Goal: Task Accomplishment & Management: Use online tool/utility

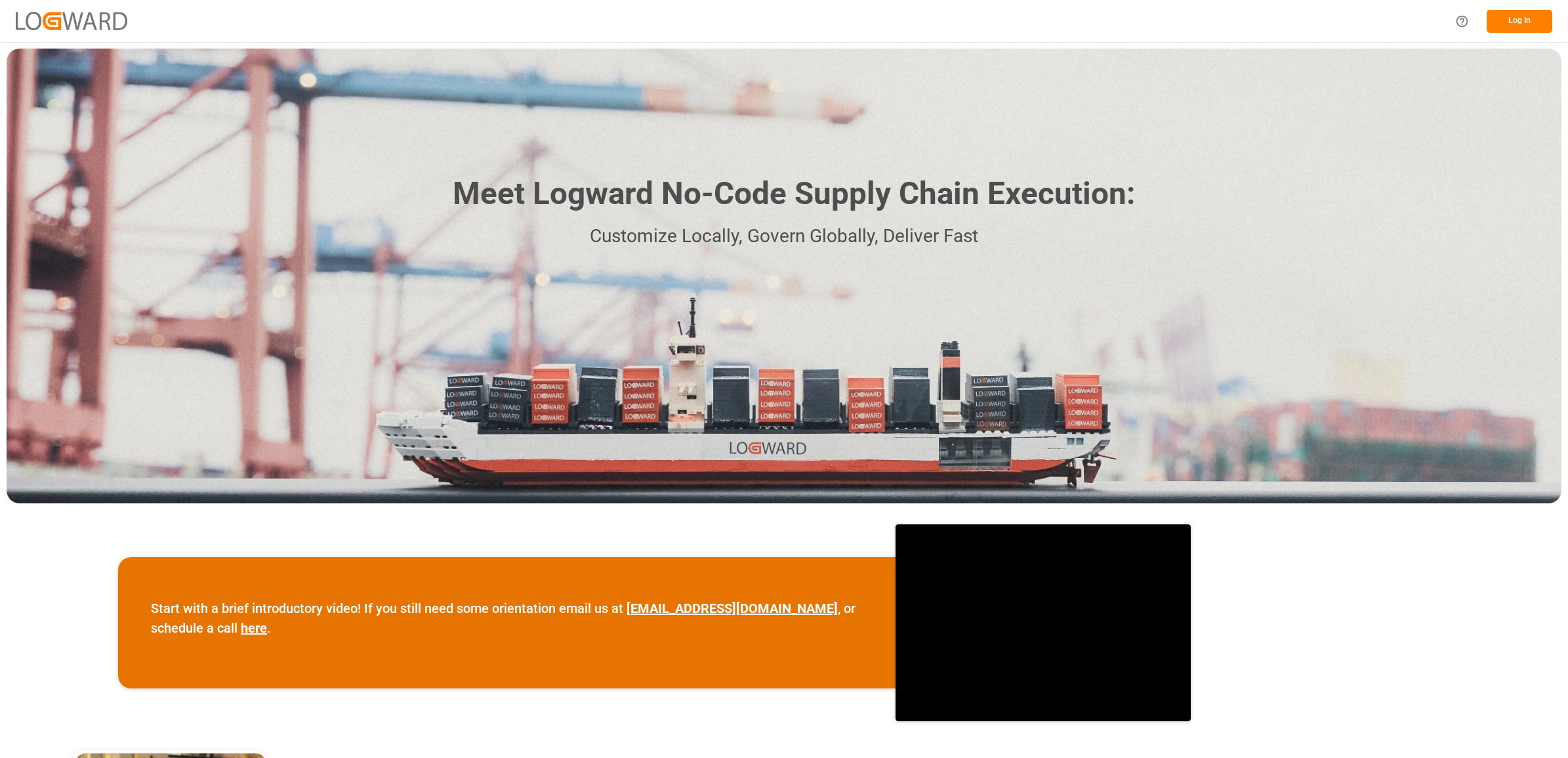
click at [1507, 16] on button "Log In" at bounding box center [1520, 21] width 66 height 23
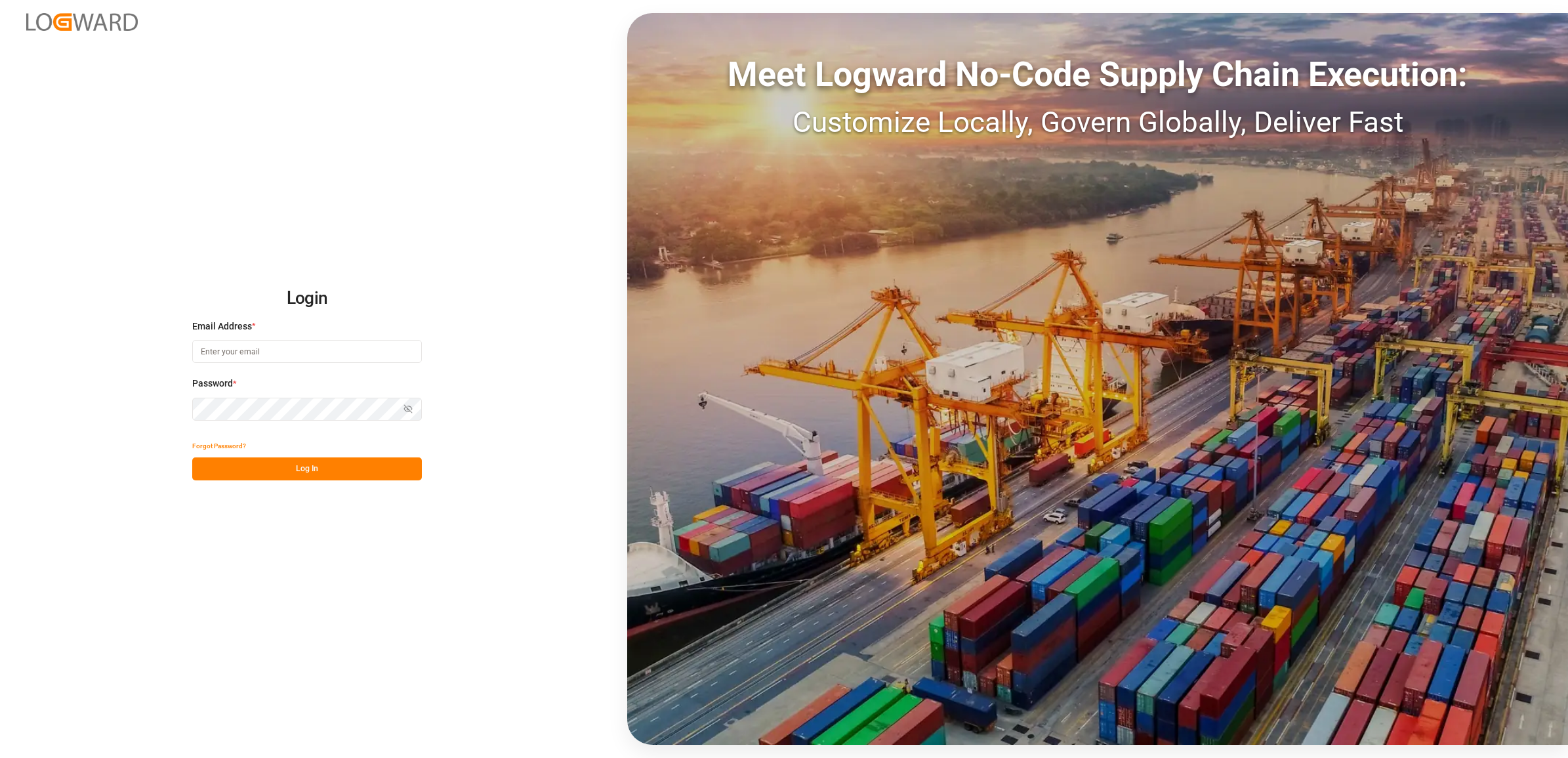
type input "[PERSON_NAME][EMAIL_ADDRESS][PERSON_NAME][DOMAIN_NAME]"
click at [255, 478] on button "Log In" at bounding box center [307, 469] width 230 height 23
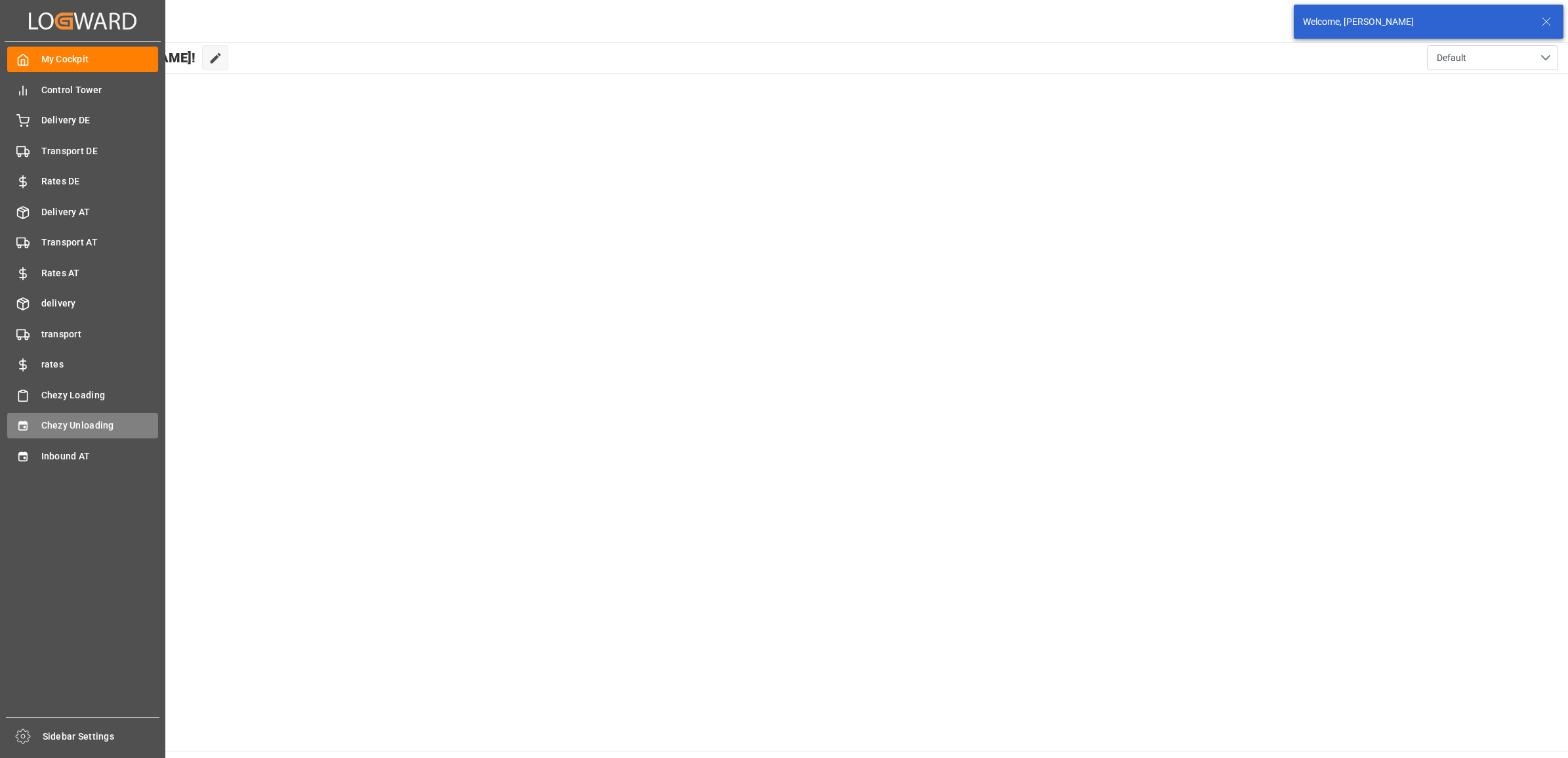
click at [30, 424] on div "Chezy Unloading Chezy Unloading" at bounding box center [82, 425] width 151 height 26
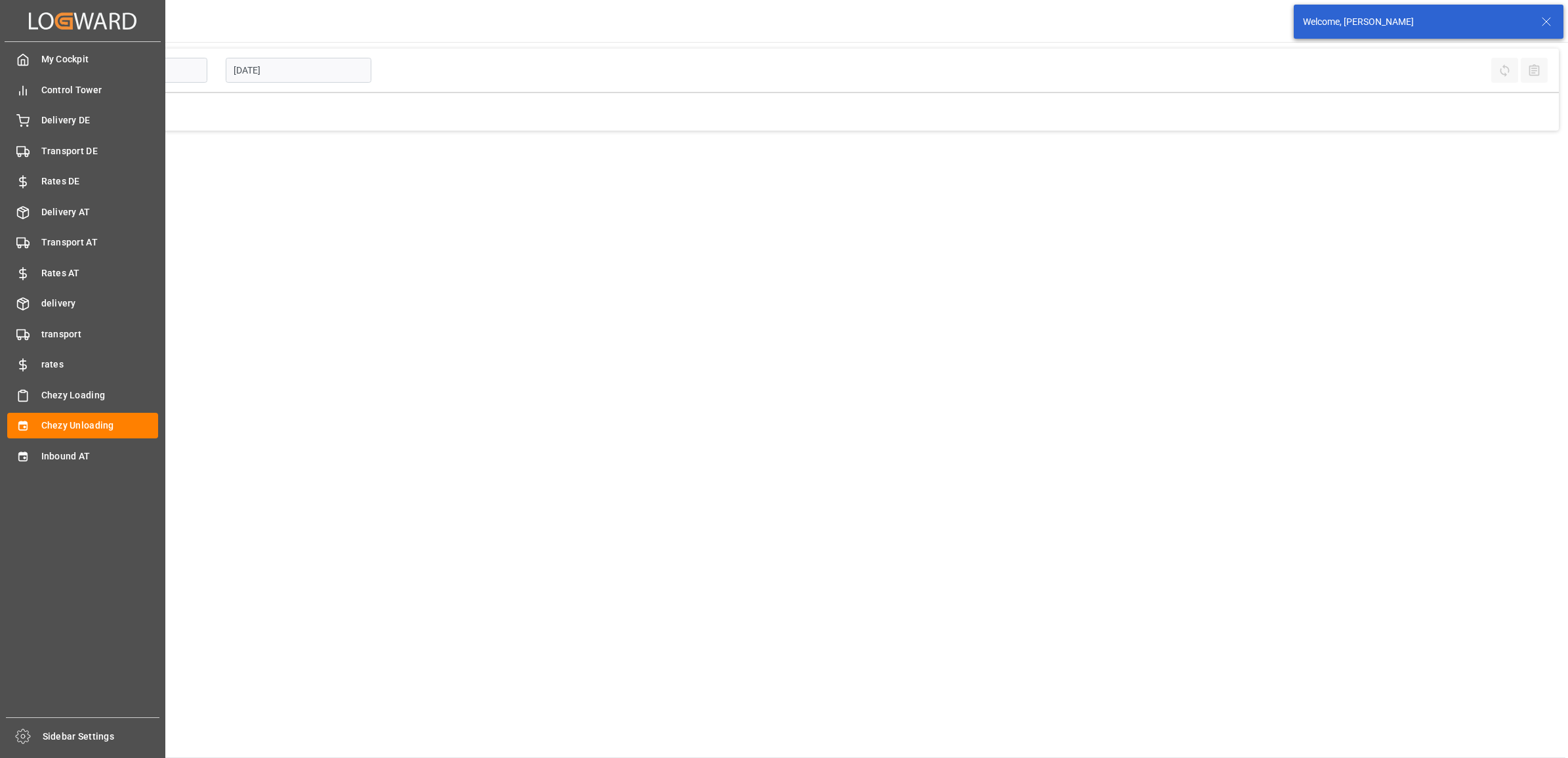
type input "Chezy Unloading"
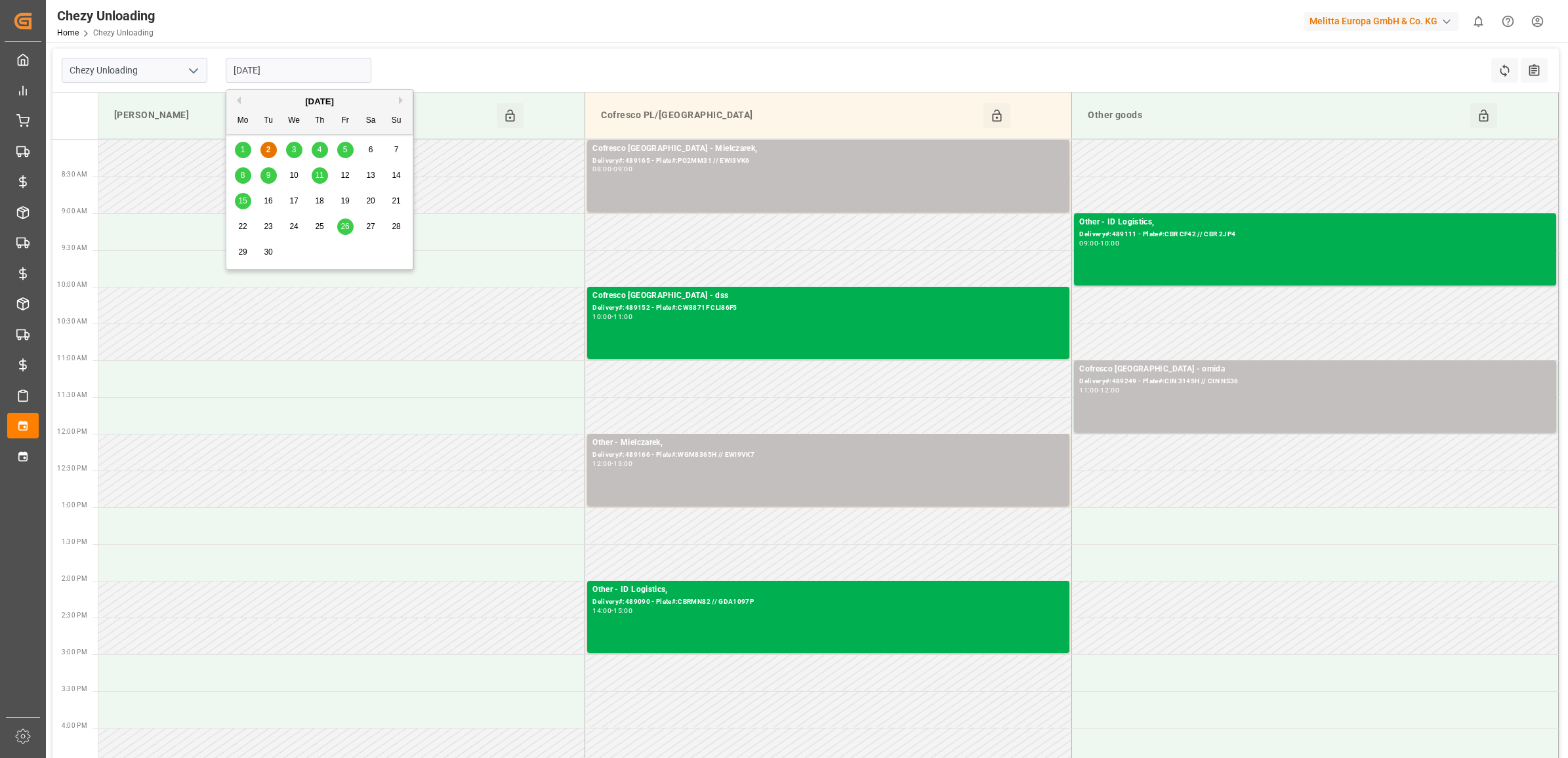
click at [260, 69] on input "[DATE]" at bounding box center [298, 70] width 145 height 25
click at [283, 145] on div "1 2 3 4 5 6 7" at bounding box center [320, 149] width 179 height 26
click at [288, 151] on div "3" at bounding box center [294, 150] width 16 height 16
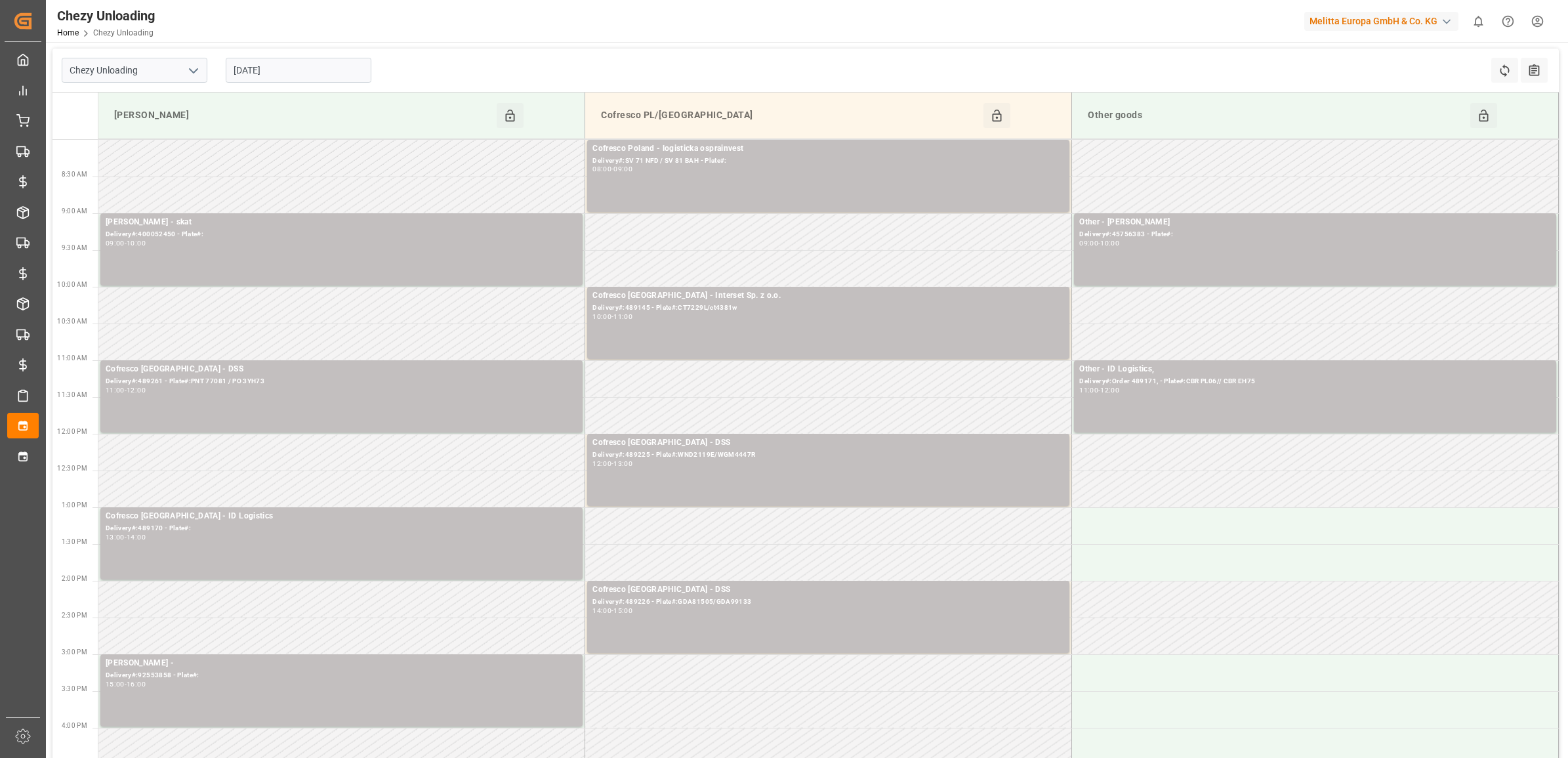
click at [332, 64] on input "[DATE]" at bounding box center [298, 70] width 145 height 25
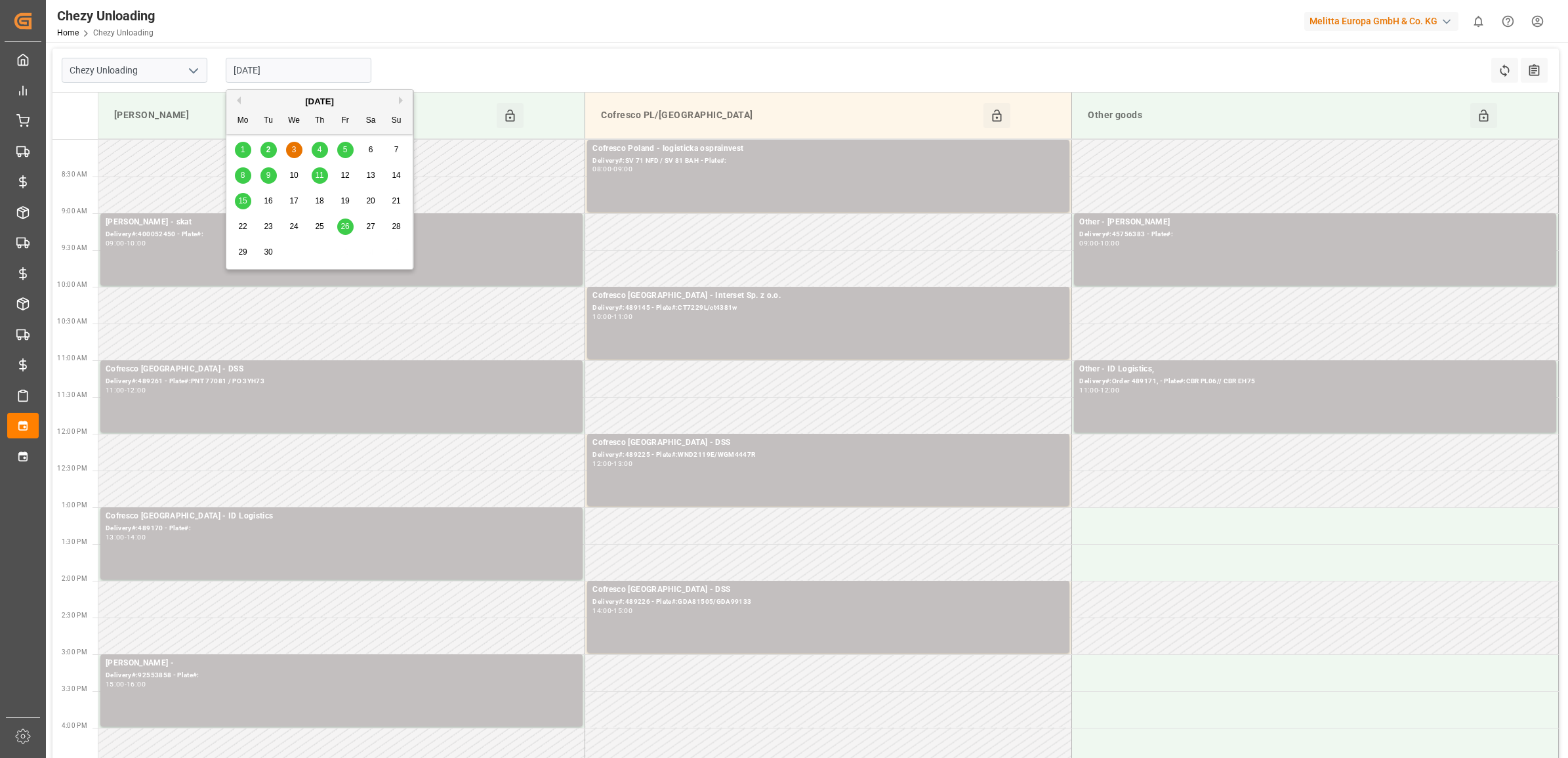
click at [323, 148] on div "4" at bounding box center [319, 150] width 16 height 16
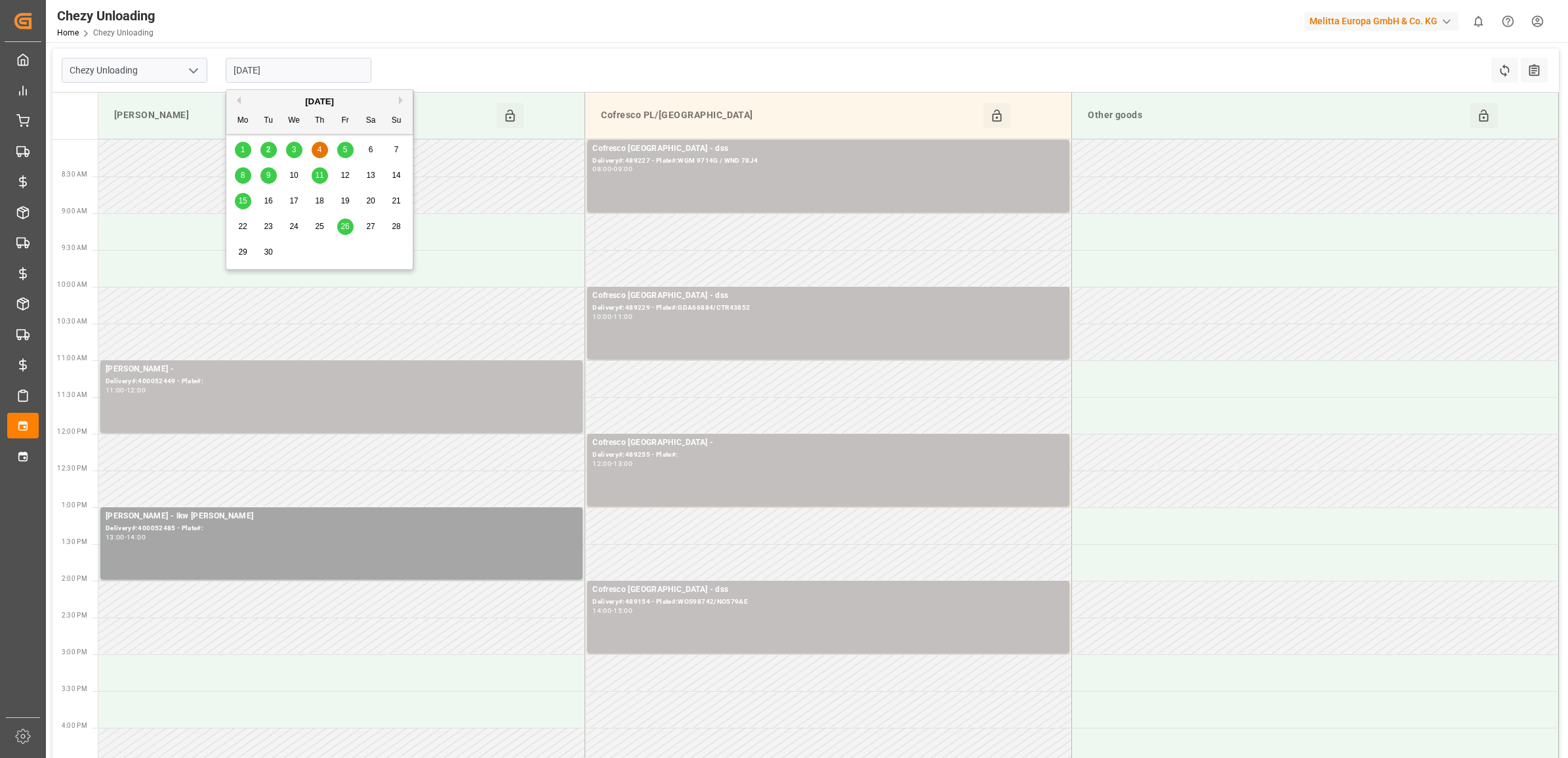
click at [318, 79] on input "[DATE]" at bounding box center [298, 70] width 145 height 25
click at [345, 146] on span "5" at bounding box center [345, 149] width 5 height 9
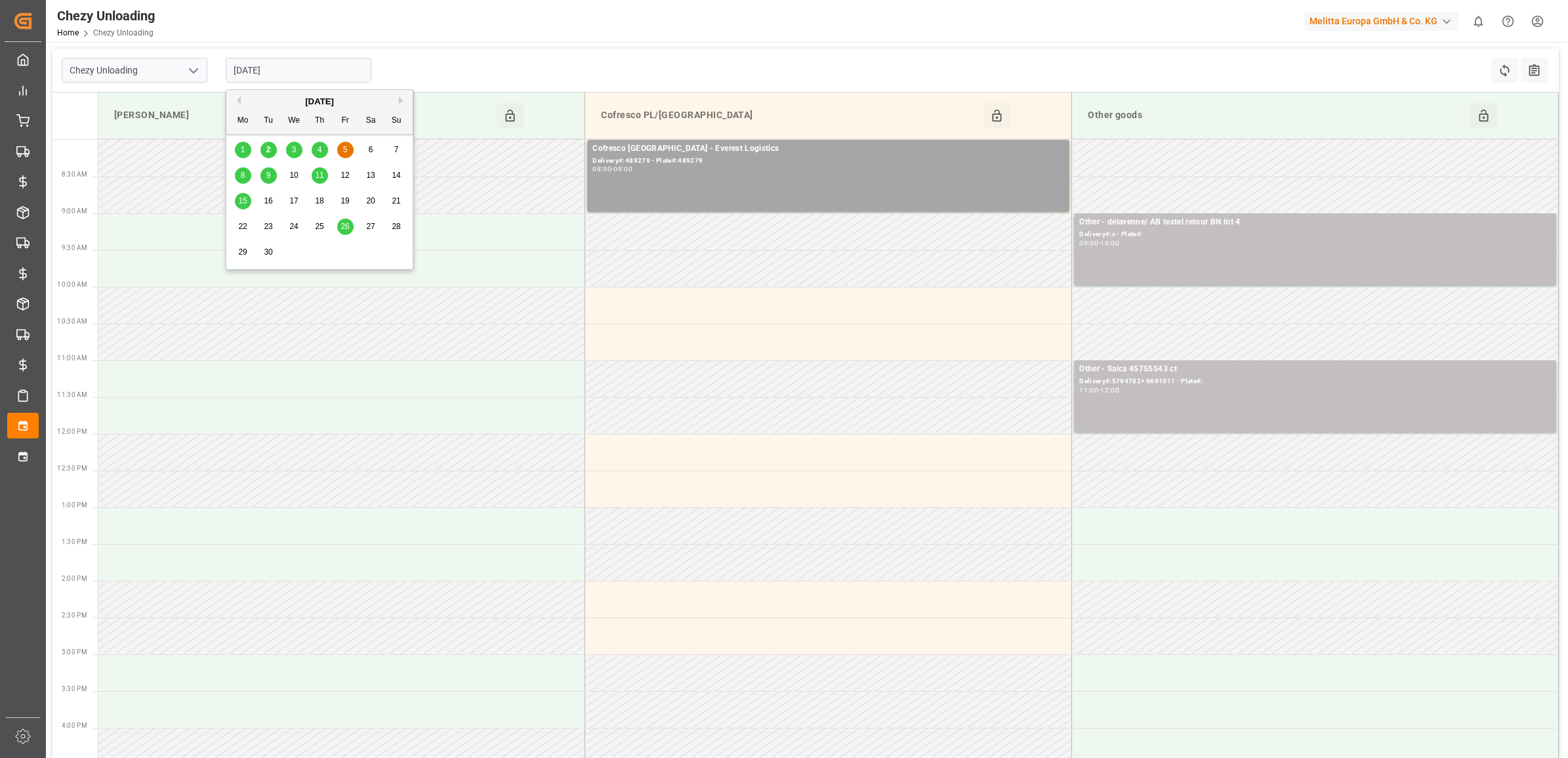
click at [296, 63] on input "[DATE]" at bounding box center [298, 70] width 145 height 25
click at [243, 178] on span "8" at bounding box center [243, 175] width 5 height 9
type input "[DATE]"
